Goal: Check status: Check status

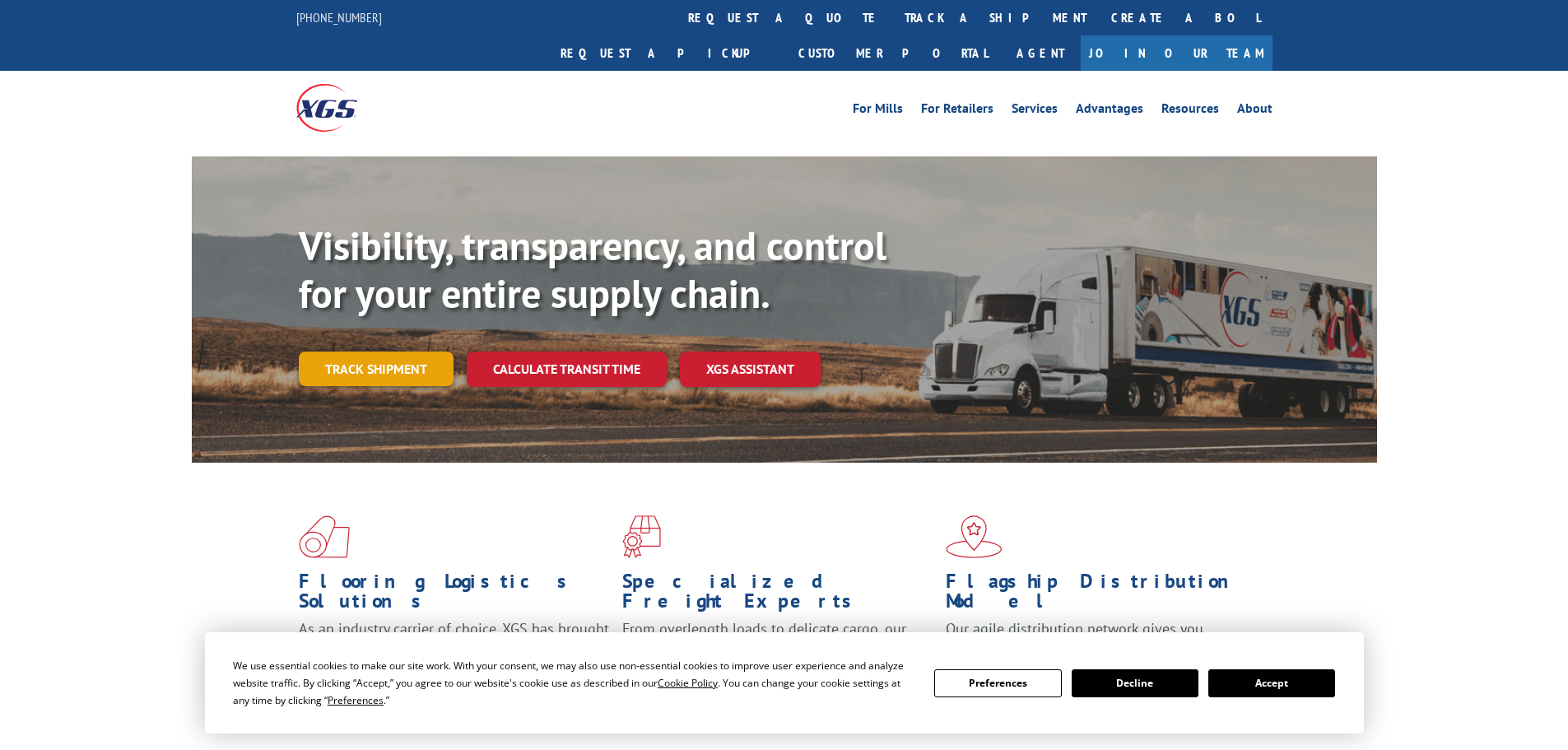
click at [362, 352] on link "Track shipment" at bounding box center [376, 369] width 155 height 35
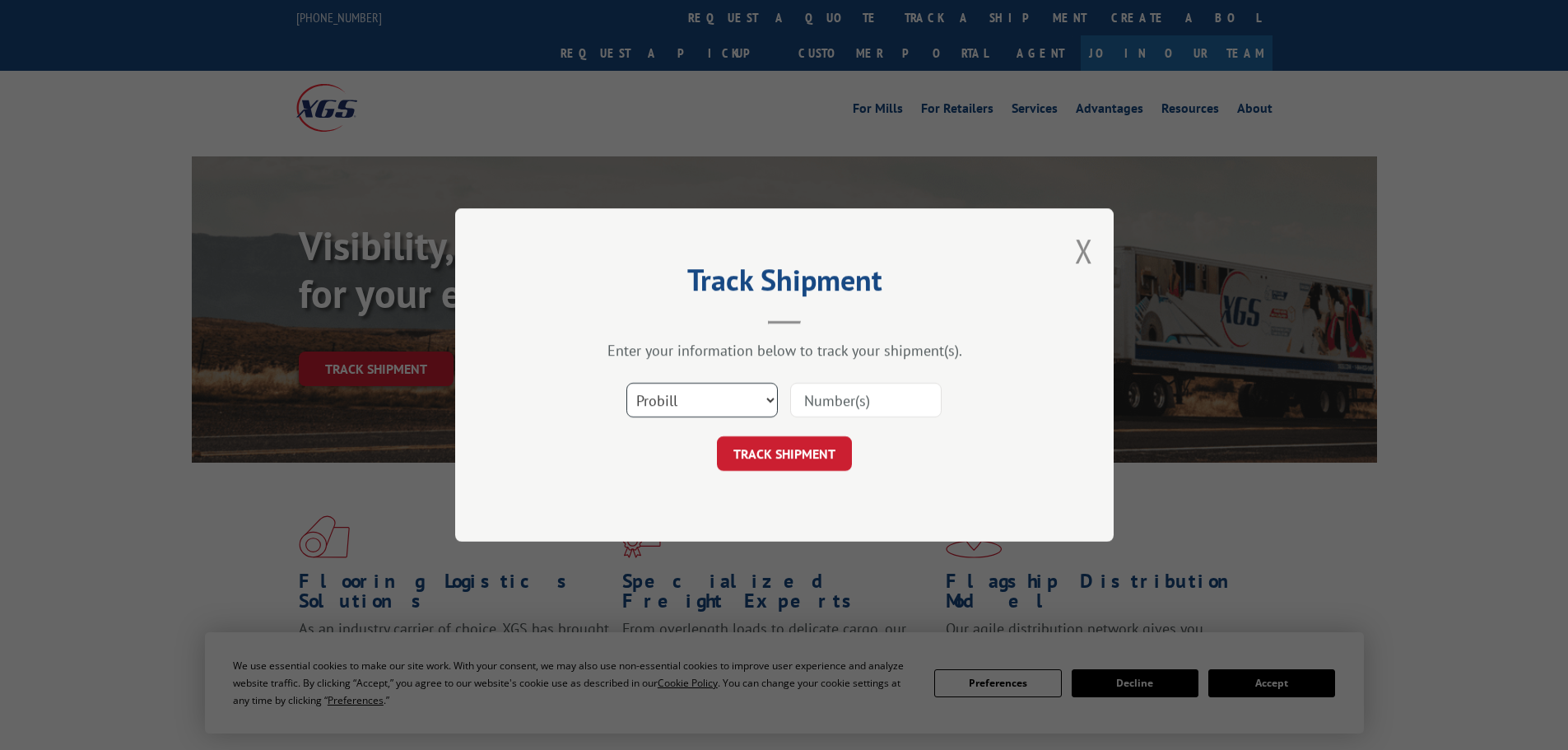
click at [723, 405] on select "Select category... Probill BOL PO" at bounding box center [702, 400] width 151 height 35
select select "po"
click at [627, 383] on select "Select category... Probill BOL PO" at bounding box center [702, 400] width 151 height 35
paste input "40532294"
type input "40532294"
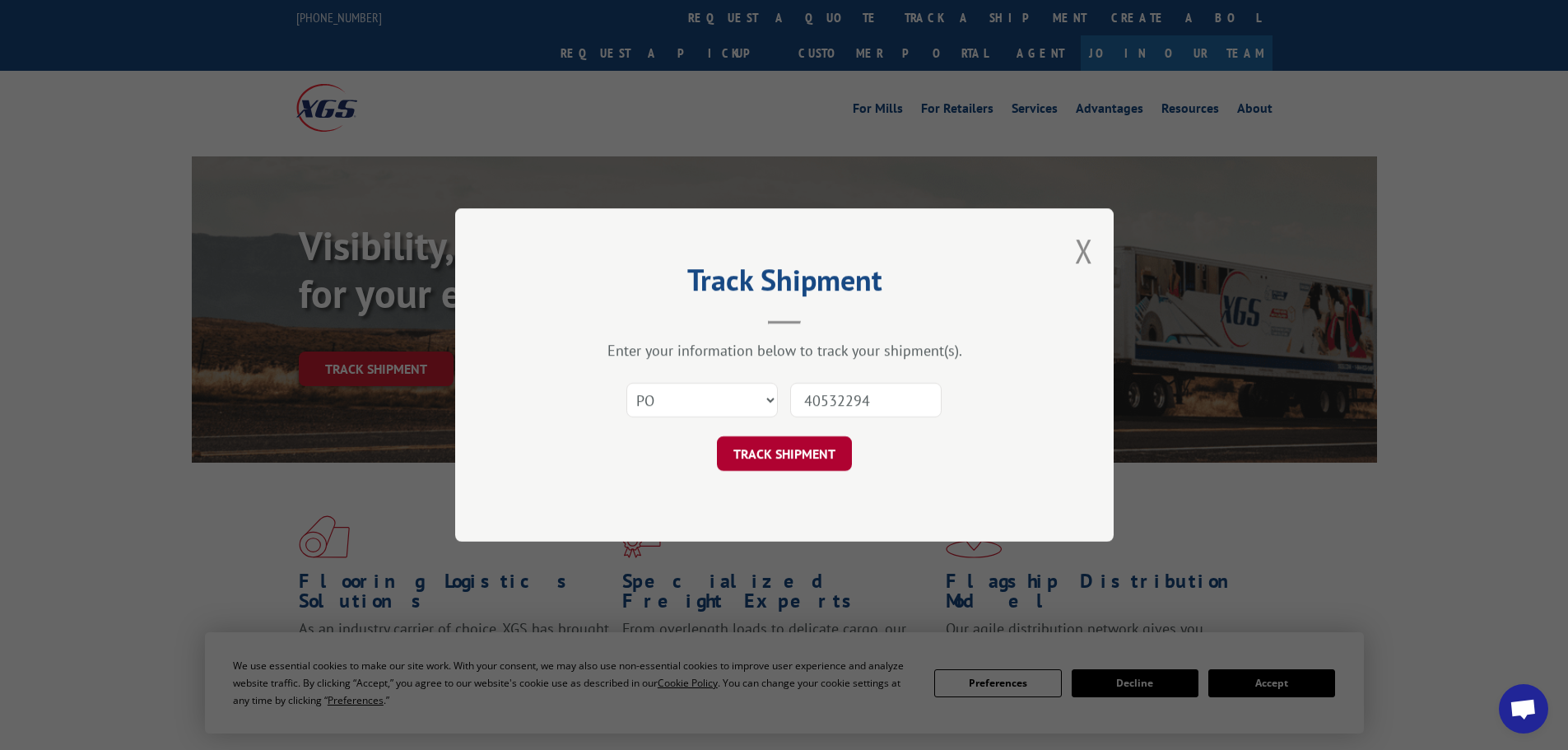
click at [828, 456] on button "TRACK SHIPMENT" at bounding box center [784, 453] width 135 height 35
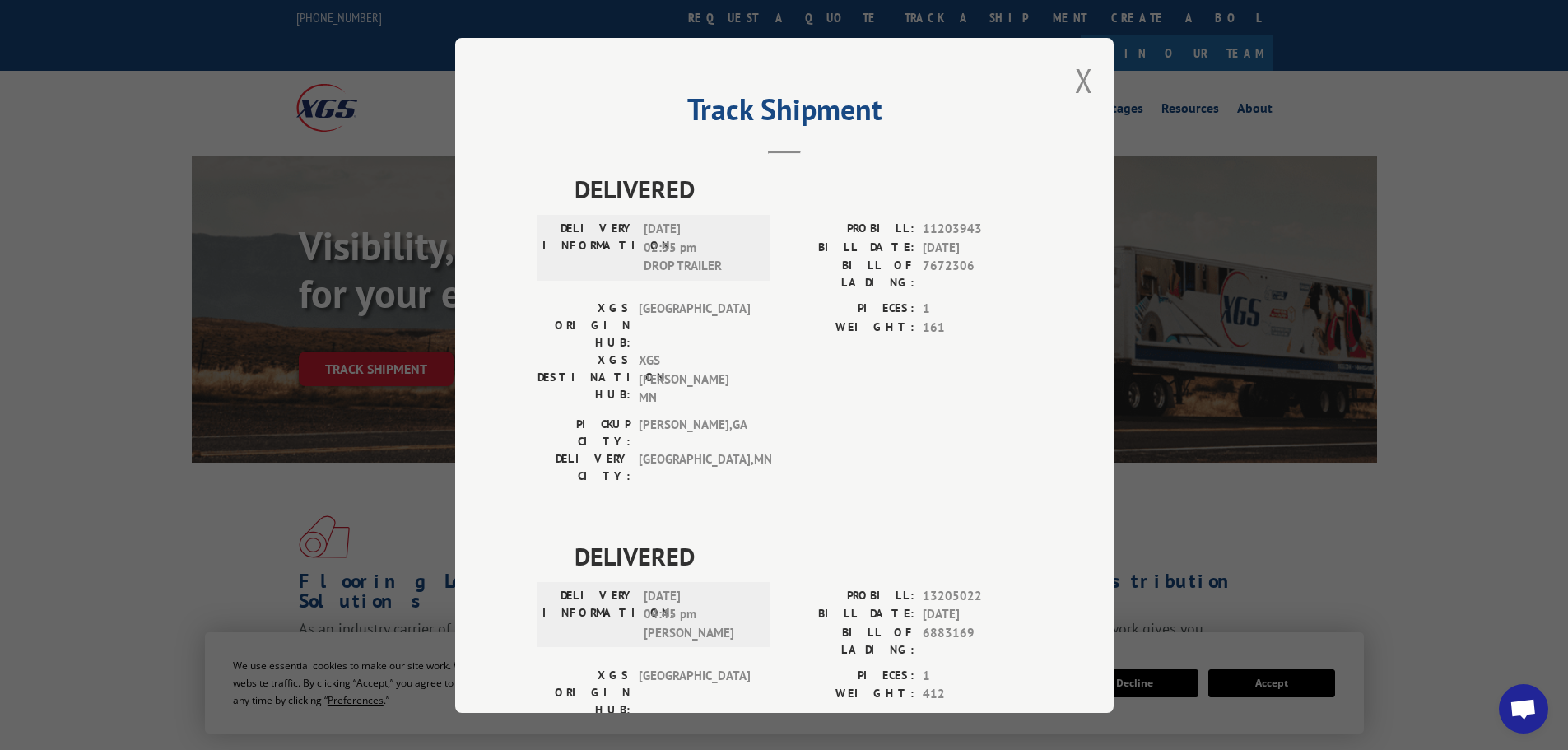
click at [1062, 87] on div "Track Shipment DELIVERED DELIVERY INFORMATION: [DATE] 02:55 pm DROP TRAILER PRO…" at bounding box center [784, 375] width 659 height 675
click at [1075, 83] on button "Close modal" at bounding box center [1084, 79] width 18 height 44
